Goal: Check status: Check status

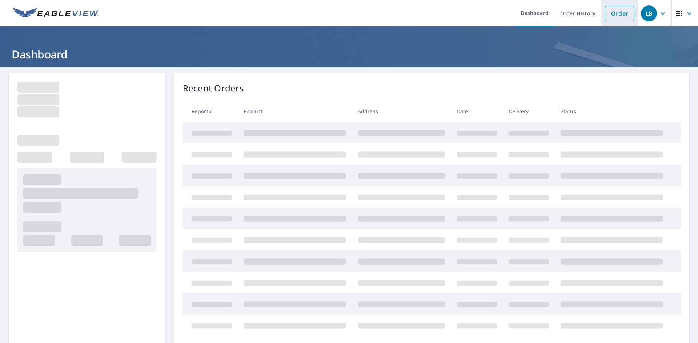
click at [617, 13] on link "Order" at bounding box center [619, 13] width 29 height 15
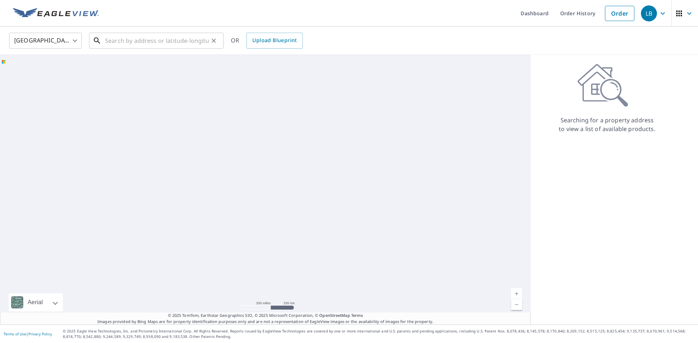
click at [152, 38] on input "text" at bounding box center [157, 41] width 104 height 20
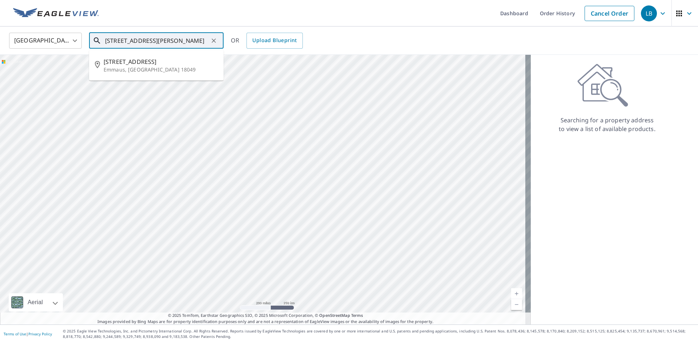
type input "[STREET_ADDRESS][PERSON_NAME]"
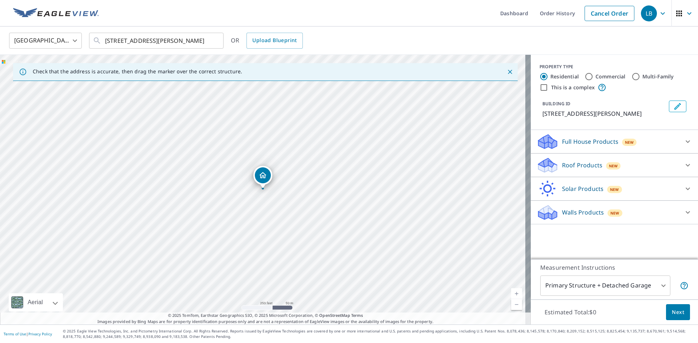
click at [658, 11] on icon "button" at bounding box center [662, 13] width 9 height 9
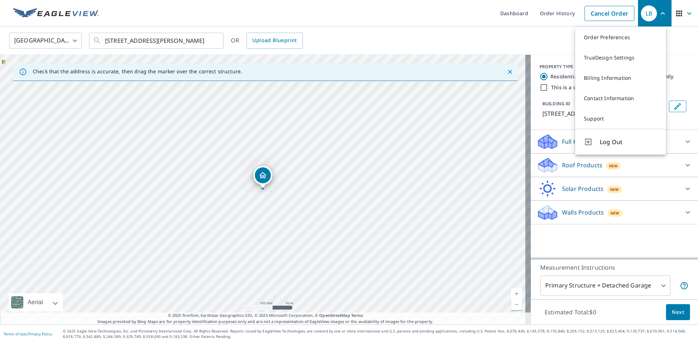
click at [643, 11] on div "LB" at bounding box center [649, 13] width 16 height 16
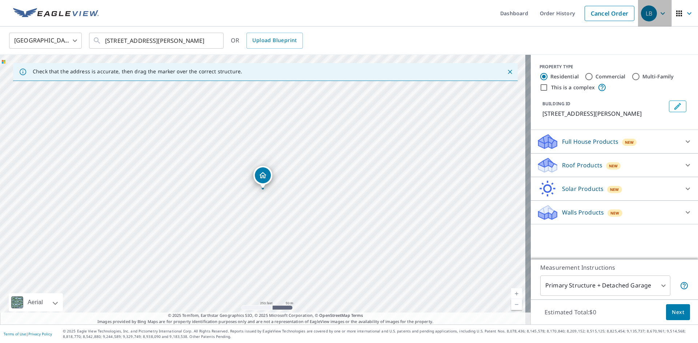
click at [661, 14] on span "LB" at bounding box center [655, 13] width 28 height 17
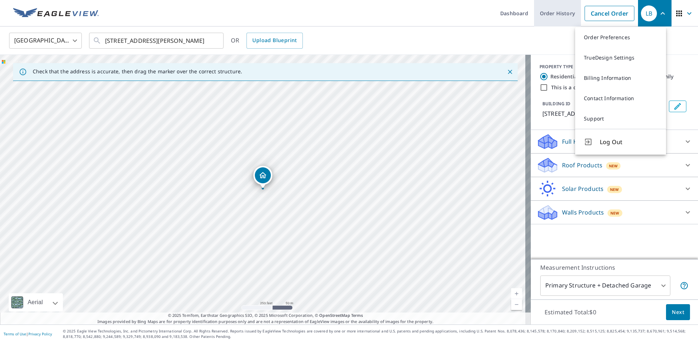
click at [557, 17] on link "Order History" at bounding box center [557, 13] width 47 height 27
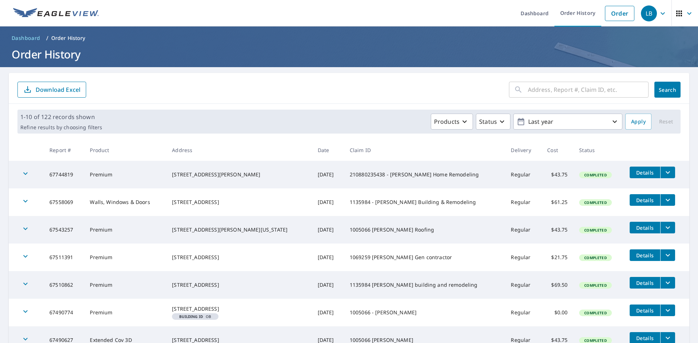
click at [540, 92] on input "text" at bounding box center [588, 90] width 121 height 20
type input "30064453"
click at [660, 89] on span "Search" at bounding box center [667, 89] width 15 height 7
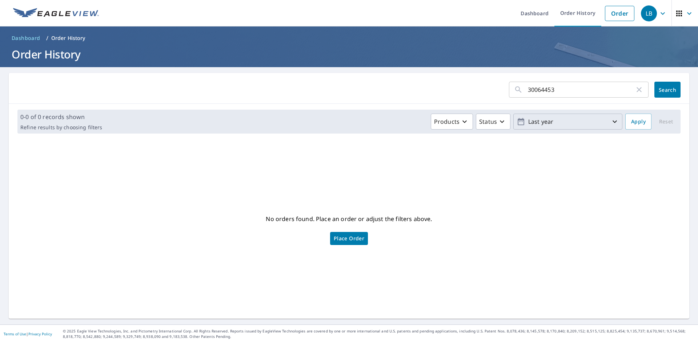
click at [610, 123] on icon "button" at bounding box center [614, 121] width 9 height 9
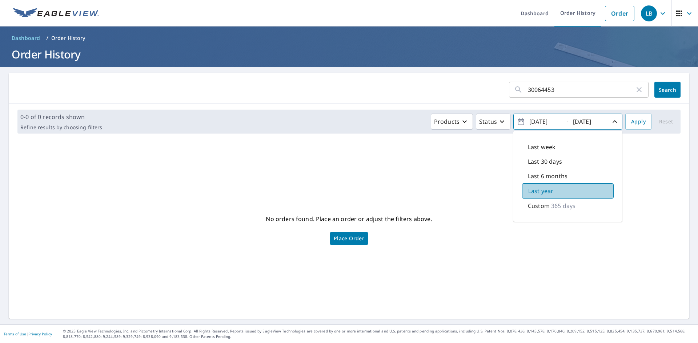
click at [558, 191] on div "Last year" at bounding box center [568, 191] width 92 height 15
click at [460, 122] on icon "button" at bounding box center [464, 121] width 9 height 9
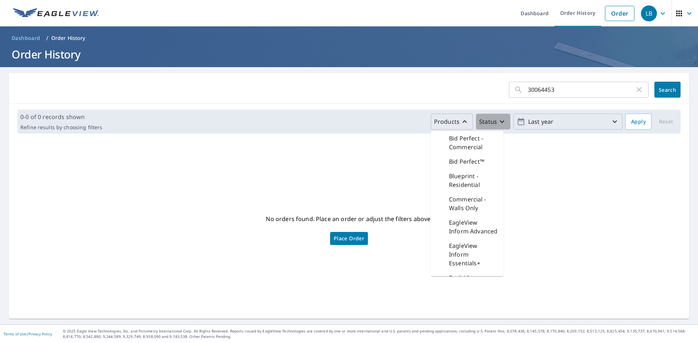
click at [488, 120] on p "Status" at bounding box center [488, 121] width 18 height 9
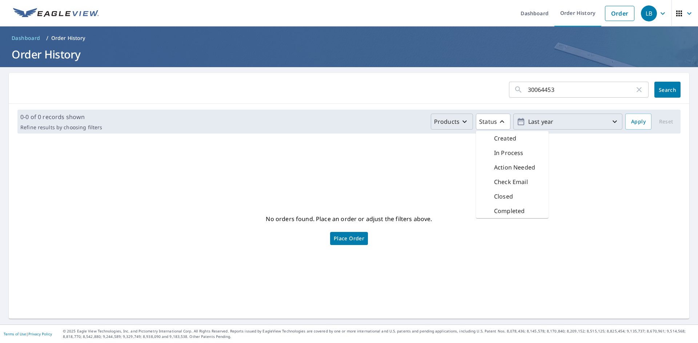
click at [421, 185] on div "No orders found. Place an order or adjust the filters above. Place Order" at bounding box center [349, 229] width 669 height 168
click at [592, 124] on p "Last year" at bounding box center [567, 122] width 85 height 13
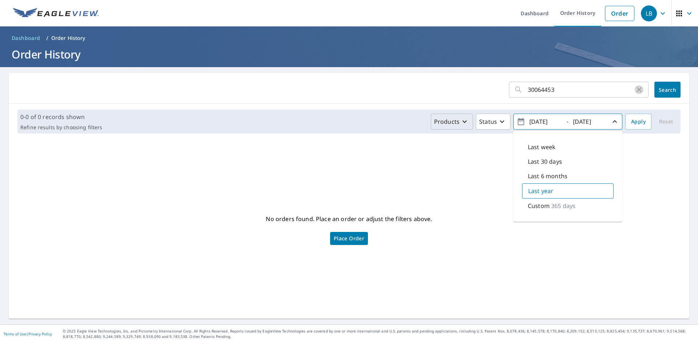
click at [634, 89] on icon "button" at bounding box center [638, 89] width 9 height 9
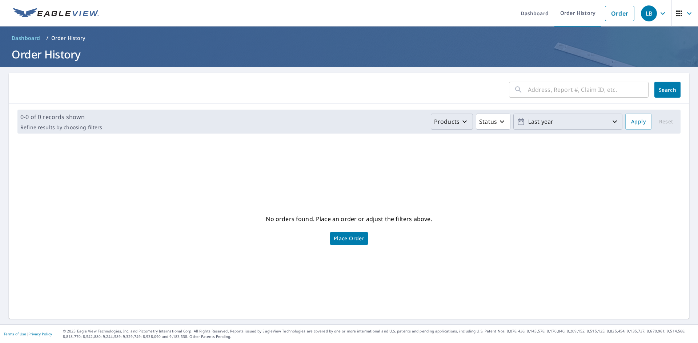
click at [532, 92] on input "text" at bounding box center [588, 90] width 121 height 20
type input "[STREET_ADDRESS][PERSON_NAME]"
click button "Search" at bounding box center [667, 90] width 26 height 16
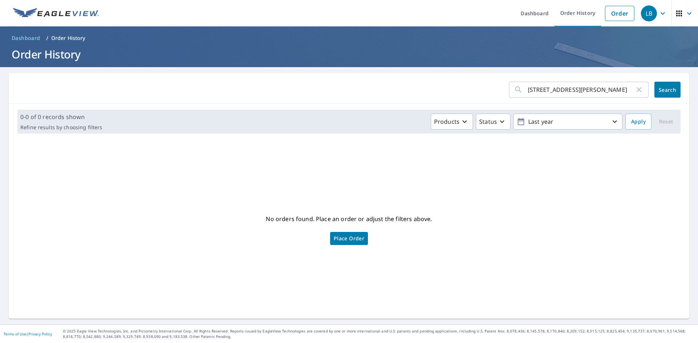
click at [634, 89] on icon "button" at bounding box center [638, 89] width 9 height 9
click at [613, 15] on link "Order" at bounding box center [619, 13] width 29 height 15
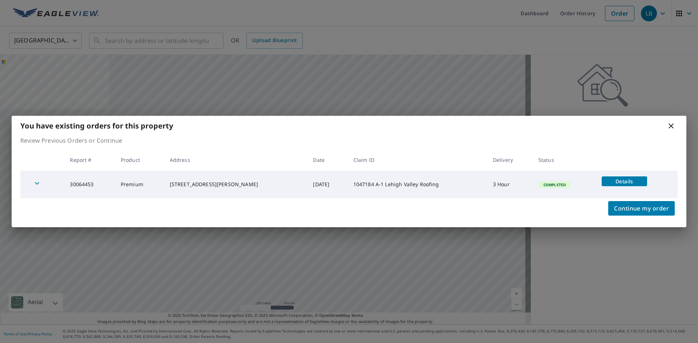
click at [618, 180] on span "Details" at bounding box center [624, 181] width 37 height 7
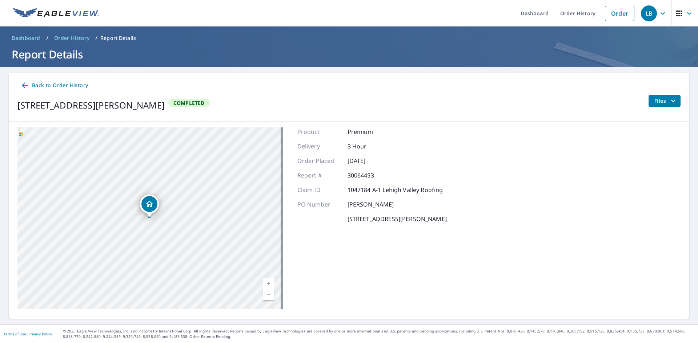
click at [662, 101] on span "Files" at bounding box center [665, 101] width 23 height 9
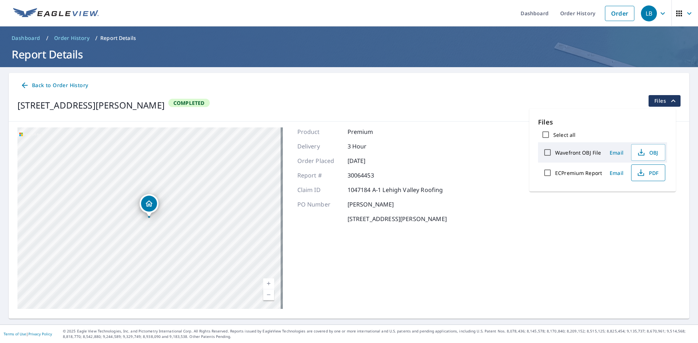
click at [652, 174] on span "PDF" at bounding box center [647, 173] width 23 height 9
